Goal: Navigation & Orientation: Go to known website

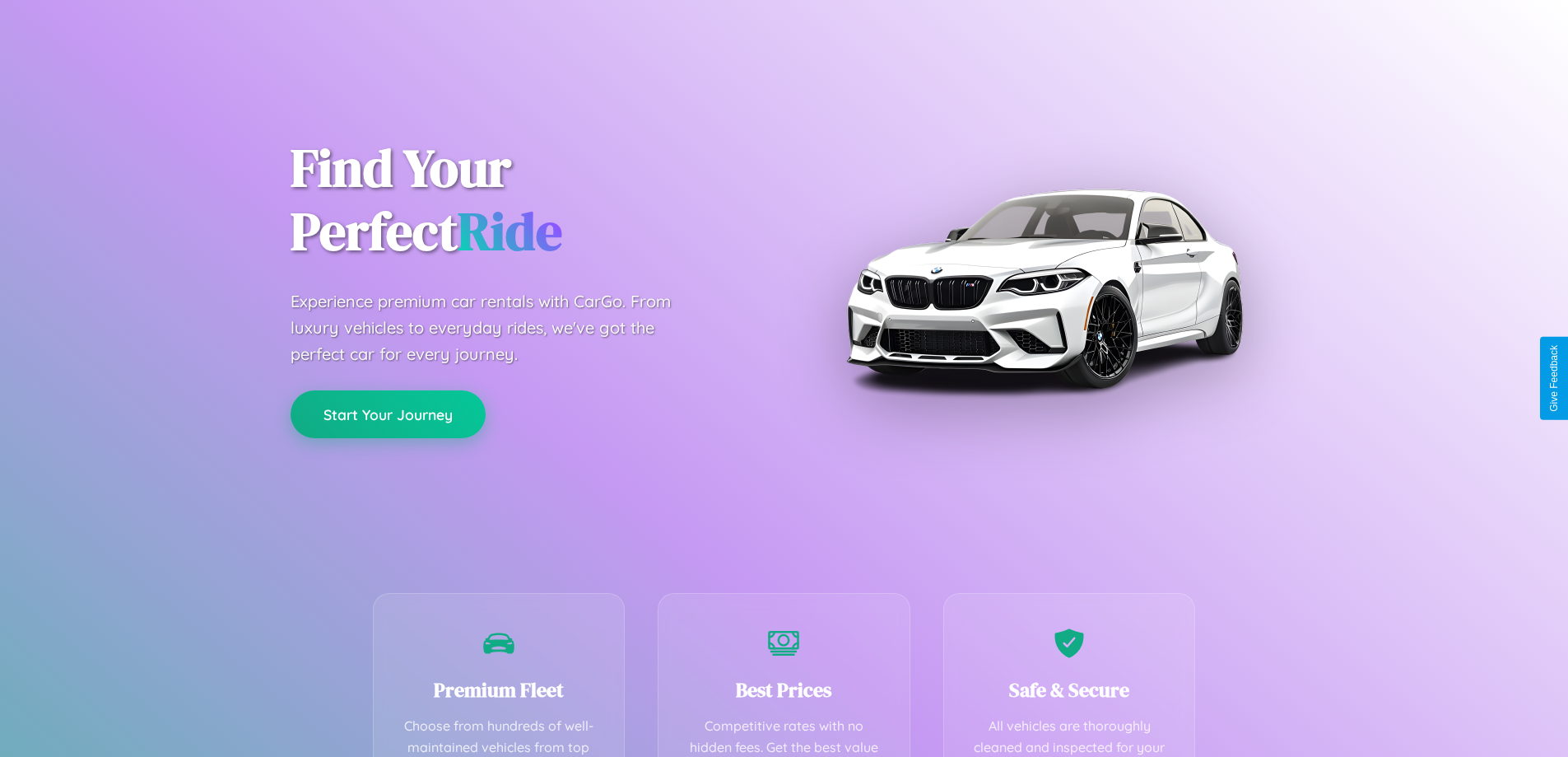
click at [388, 415] on button "Start Your Journey" at bounding box center [388, 414] width 195 height 47
click at [388, 414] on button "Start Your Journey" at bounding box center [388, 414] width 195 height 47
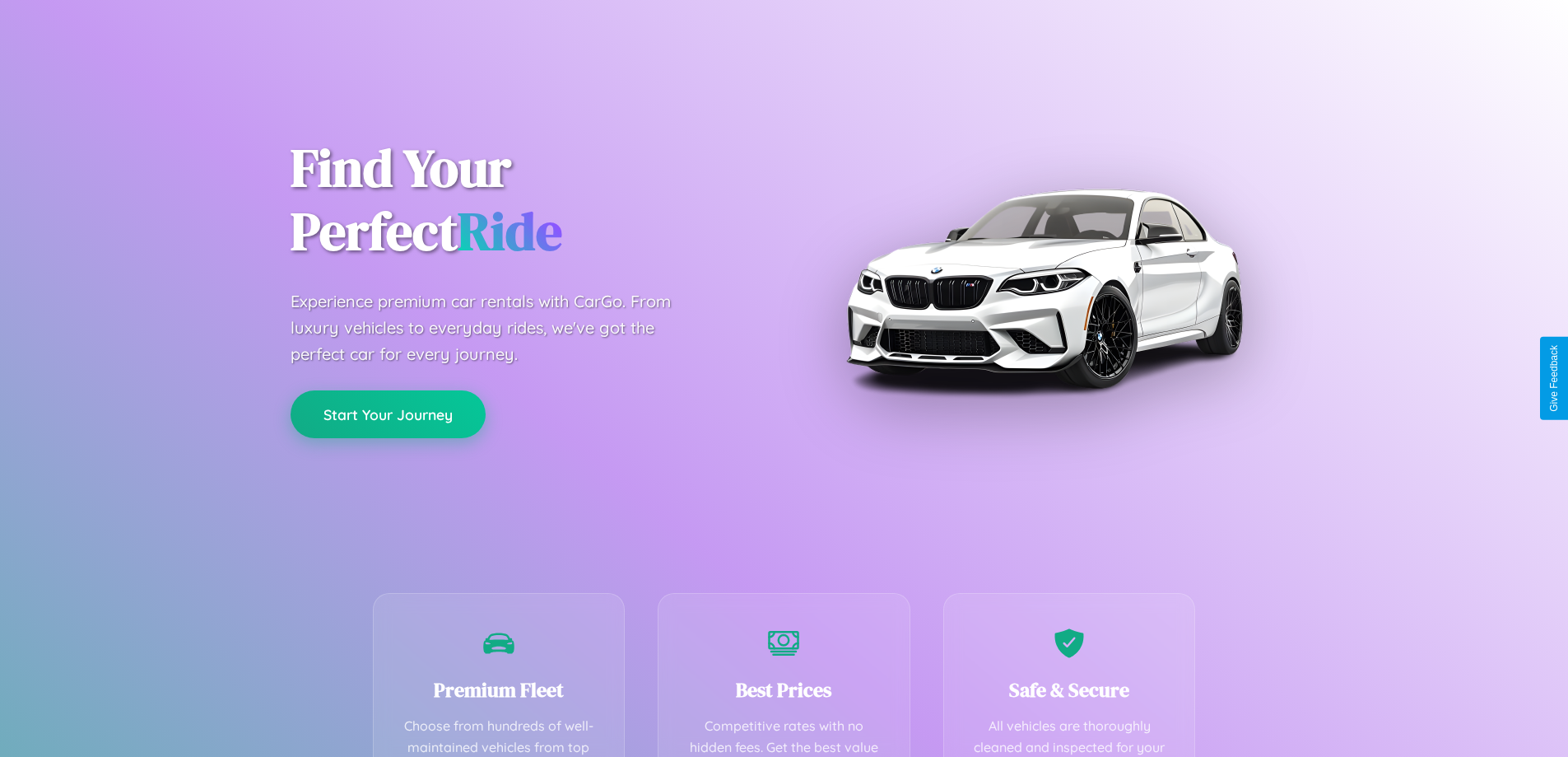
click at [388, 414] on button "Start Your Journey" at bounding box center [388, 414] width 195 height 47
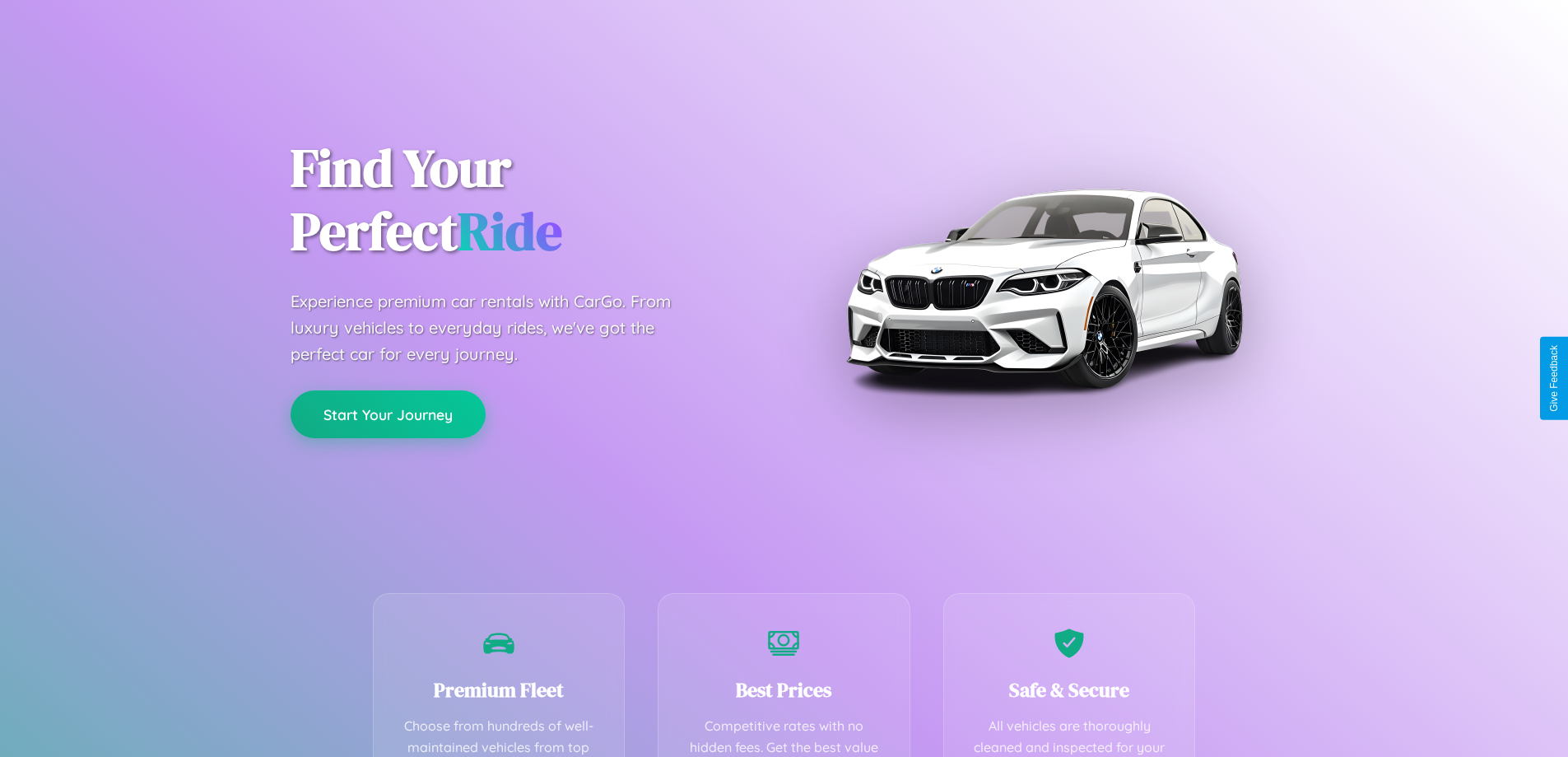
click at [388, 414] on button "Start Your Journey" at bounding box center [388, 414] width 195 height 47
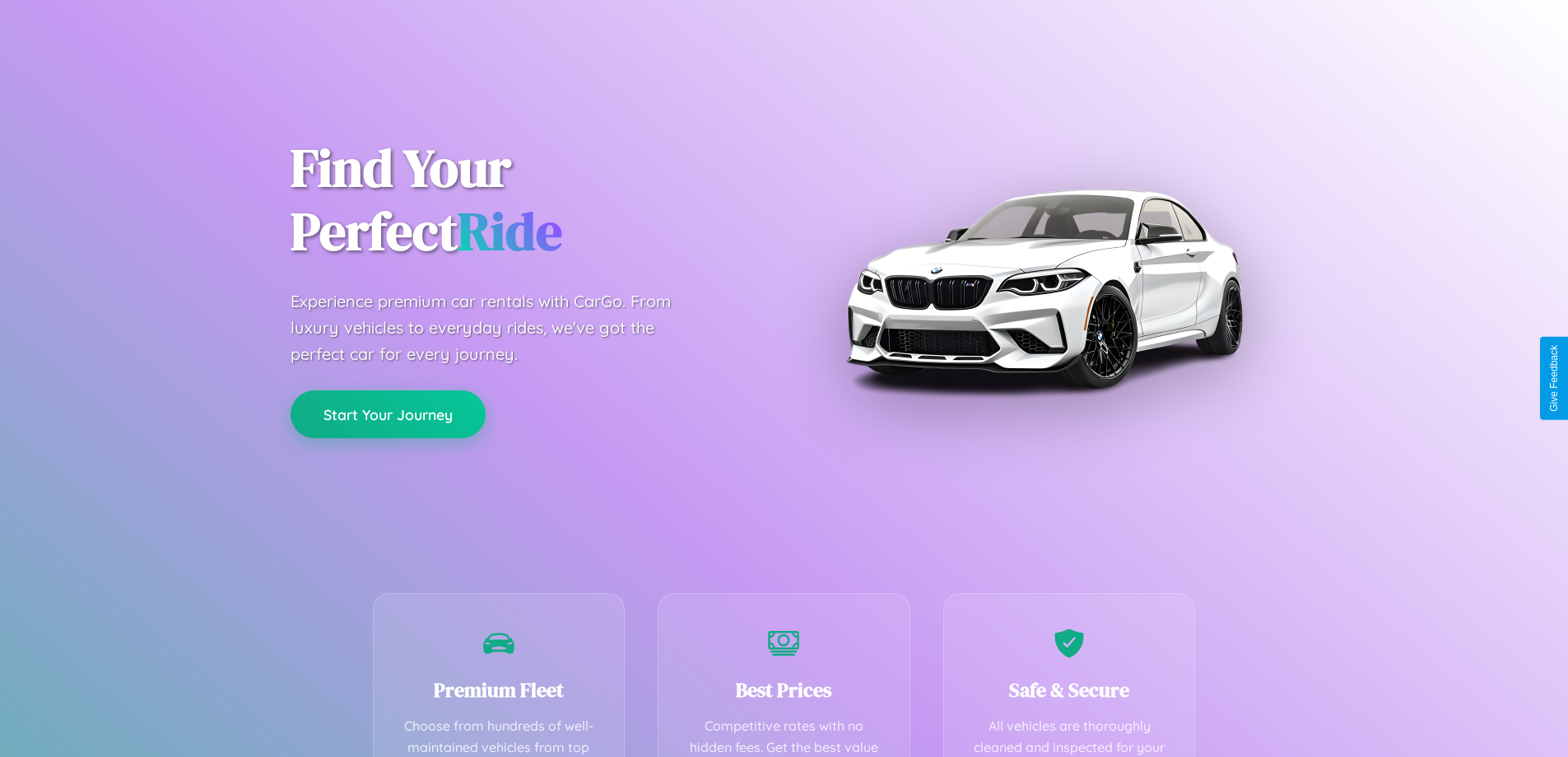
click at [388, 414] on button "Start Your Journey" at bounding box center [388, 414] width 195 height 47
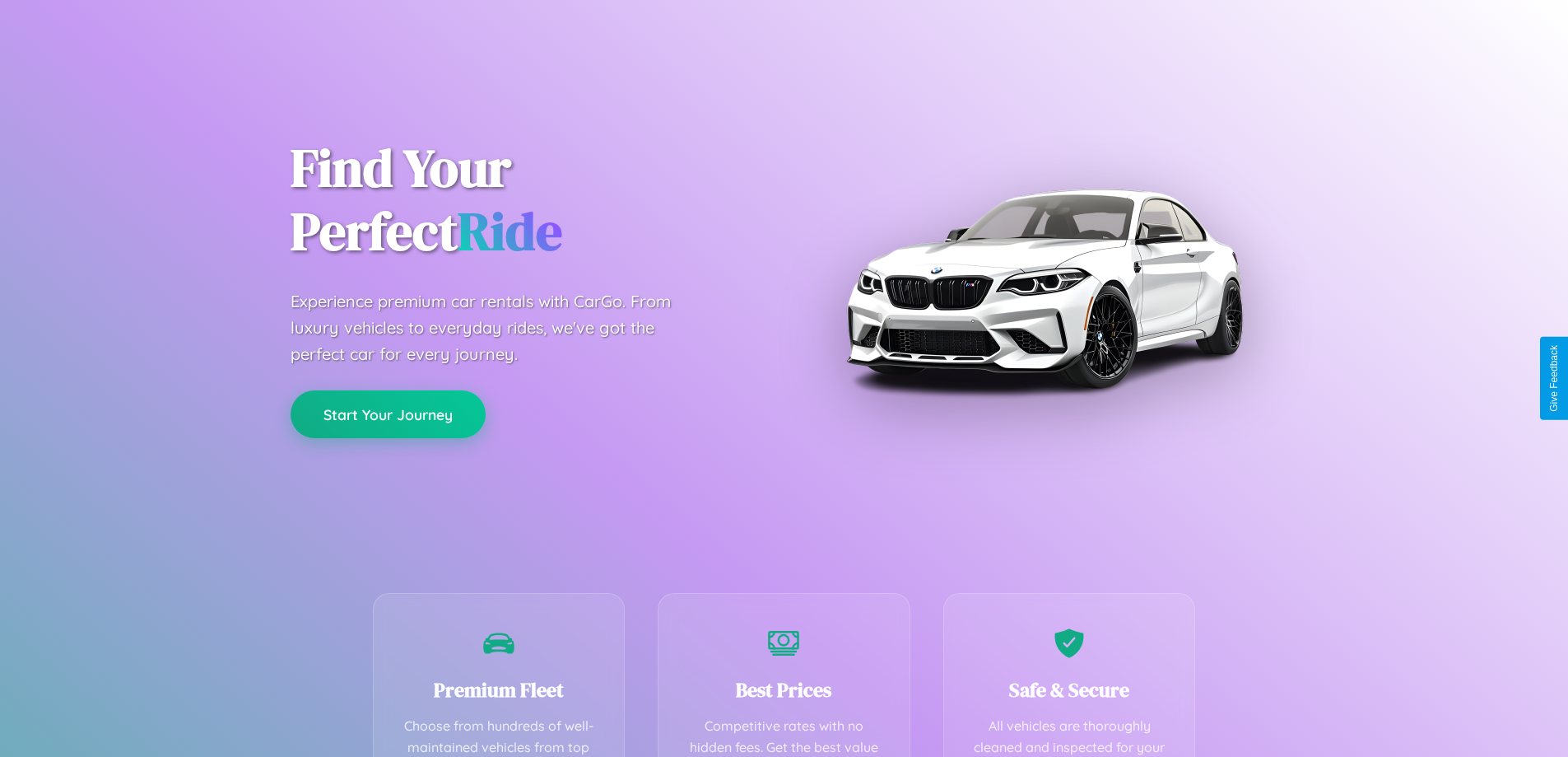
click at [388, 414] on button "Start Your Journey" at bounding box center [388, 414] width 195 height 47
